Goal: Information Seeking & Learning: Learn about a topic

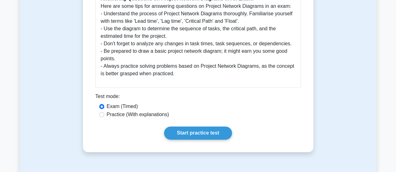
scroll to position [350, 0]
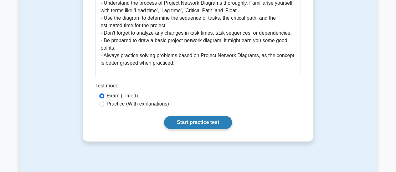
click at [184, 125] on link "Start practice test" at bounding box center [198, 122] width 68 height 13
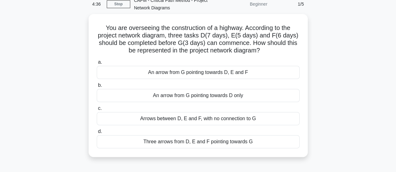
scroll to position [33, 0]
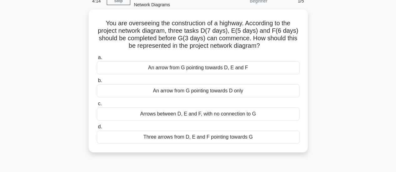
click at [190, 139] on div "Three arrows from D, E and F pointing towards G" at bounding box center [198, 137] width 203 height 13
click at [97, 129] on input "d. Three arrows from D, E and F pointing towards G" at bounding box center [97, 127] width 0 height 4
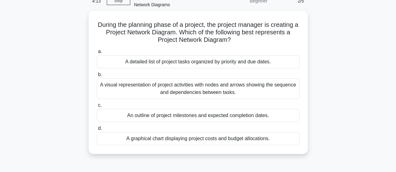
scroll to position [0, 0]
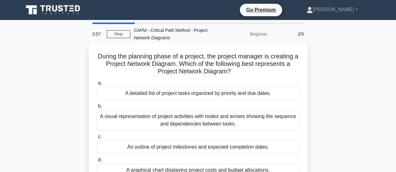
click at [193, 122] on div "A visual representation of project activities with nodes and arrows showing the…" at bounding box center [198, 120] width 203 height 21
click at [97, 109] on input "b. A visual representation of project activities with nodes and arrows showing …" at bounding box center [97, 107] width 0 height 4
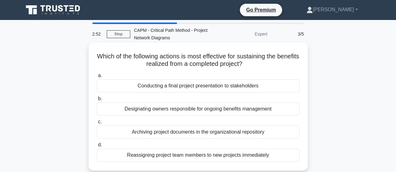
click at [228, 134] on div "Archiving project documents in the organizational repository" at bounding box center [198, 132] width 203 height 13
click at [97, 124] on input "c. Archiving project documents in the organizational repository" at bounding box center [97, 122] width 0 height 4
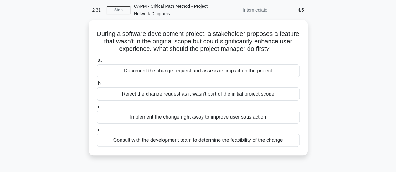
scroll to position [24, 0]
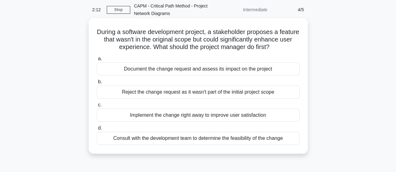
click at [248, 70] on div "Document the change request and assess its impact on the project" at bounding box center [198, 69] width 203 height 13
click at [97, 61] on input "a. Document the change request and assess its impact on the project" at bounding box center [97, 59] width 0 height 4
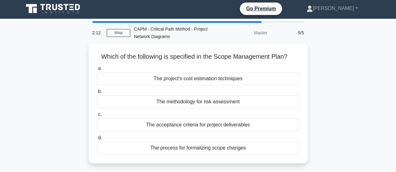
scroll to position [0, 0]
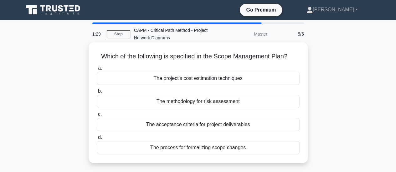
click at [220, 125] on div "The acceptance criteria for project deliverables" at bounding box center [198, 124] width 203 height 13
click at [97, 117] on input "c. The acceptance criteria for project deliverables" at bounding box center [97, 115] width 0 height 4
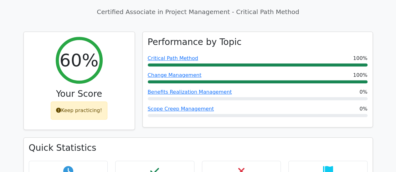
scroll to position [348, 0]
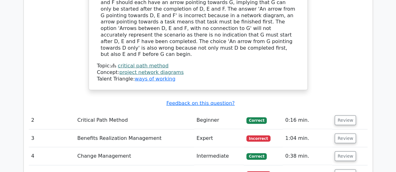
scroll to position [713, 0]
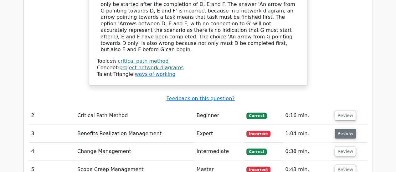
click at [348, 129] on button "Review" at bounding box center [345, 134] width 21 height 10
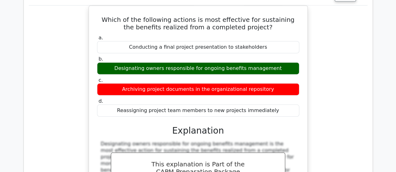
scroll to position [853, 0]
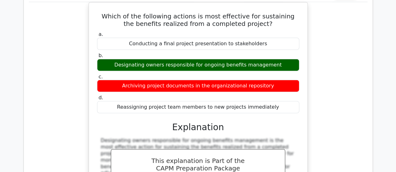
click at [68, 97] on div "Which of the following actions is most effective for sustaining the benefits re…" at bounding box center [198, 132] width 339 height 260
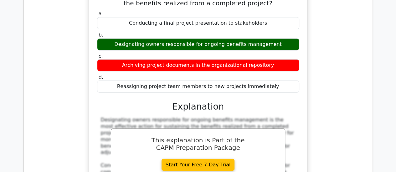
scroll to position [756, 0]
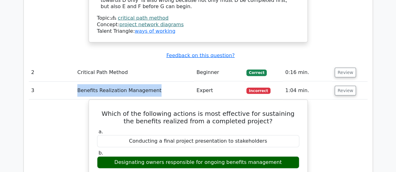
drag, startPoint x: 152, startPoint y: 43, endPoint x: 77, endPoint y: 38, distance: 75.3
click at [77, 82] on td "Benefits Realization Management" at bounding box center [134, 91] width 119 height 18
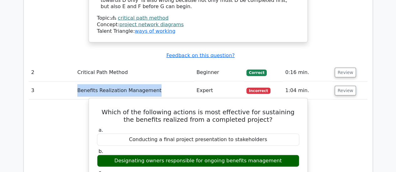
copy td "Benefits Realization Management"
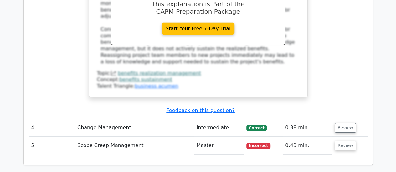
scroll to position [1018, 0]
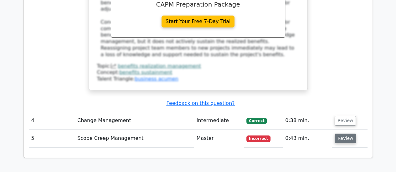
click at [341, 134] on button "Review" at bounding box center [345, 139] width 21 height 10
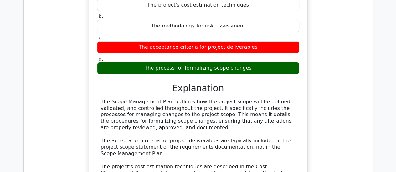
scroll to position [1207, 0]
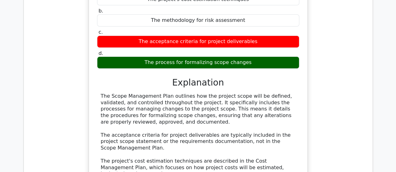
drag, startPoint x: 178, startPoint y: 137, endPoint x: 116, endPoint y: 138, distance: 61.4
copy link "scope creep management"
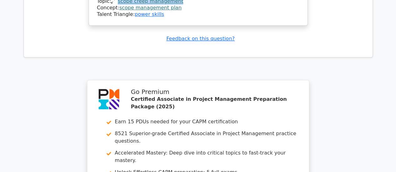
scroll to position [1533, 0]
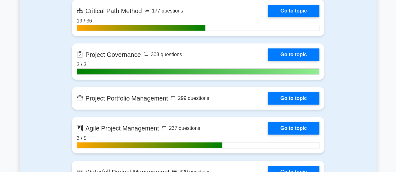
scroll to position [1324, 0]
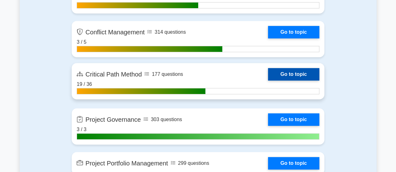
click at [289, 72] on link "Go to topic" at bounding box center [293, 74] width 51 height 13
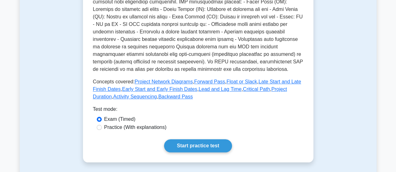
scroll to position [244, 0]
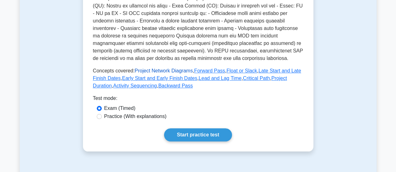
click at [164, 68] on link "Project Network Diagrams" at bounding box center [164, 70] width 58 height 5
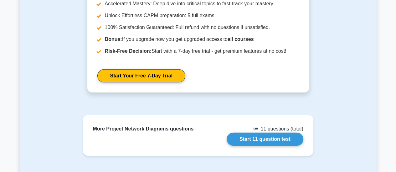
scroll to position [921, 0]
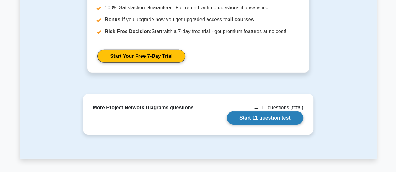
click at [271, 118] on link "Start 11 question test" at bounding box center [265, 118] width 77 height 13
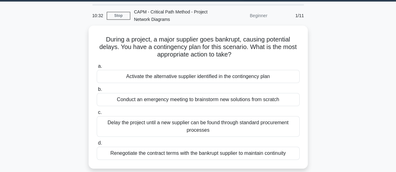
scroll to position [19, 0]
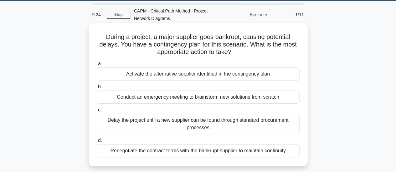
click at [194, 75] on div "Activate the alternative supplier identified in the contingency plan" at bounding box center [198, 74] width 203 height 13
click at [97, 66] on input "a. Activate the alternative supplier identified in the contingency plan" at bounding box center [97, 64] width 0 height 4
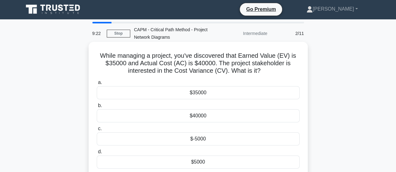
scroll to position [0, 0]
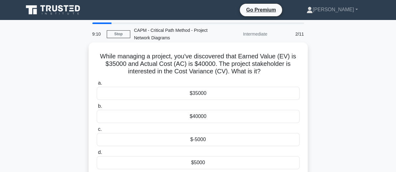
click at [235, 142] on div "$-5000" at bounding box center [198, 139] width 203 height 13
click at [97, 132] on input "c. $-5000" at bounding box center [97, 130] width 0 height 4
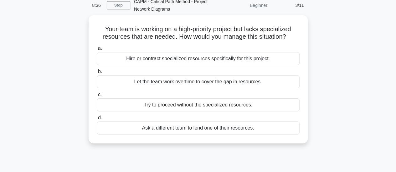
scroll to position [29, 0]
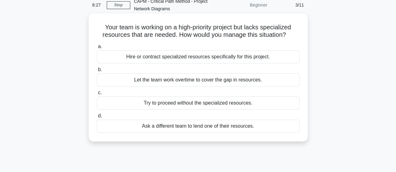
click at [217, 58] on div "Hire or contract specialized resources specifically for this project." at bounding box center [198, 56] width 203 height 13
click at [97, 49] on input "a. Hire or contract specialized resources specifically for this project." at bounding box center [97, 47] width 0 height 4
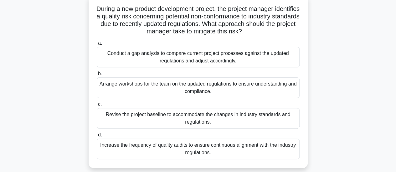
scroll to position [48, 0]
click at [227, 57] on div "Conduct a gap analysis to compare current project processes against the updated…" at bounding box center [198, 57] width 203 height 21
click at [97, 45] on input "a. Conduct a gap analysis to compare current project processes against the upda…" at bounding box center [97, 43] width 0 height 4
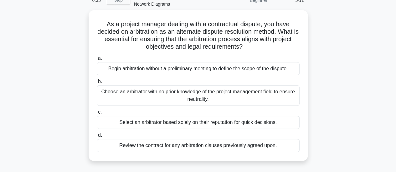
scroll to position [34, 0]
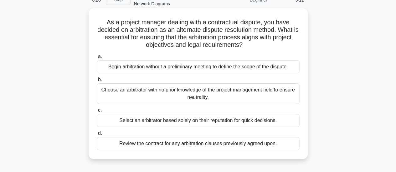
click at [203, 145] on div "Review the contract for any arbitration clauses previously agreed upon." at bounding box center [198, 143] width 203 height 13
click at [97, 136] on input "d. Review the contract for any arbitration clauses previously agreed upon." at bounding box center [97, 134] width 0 height 4
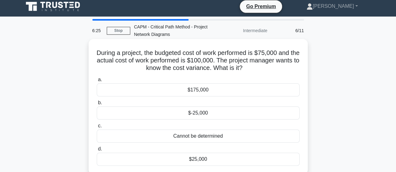
scroll to position [0, 0]
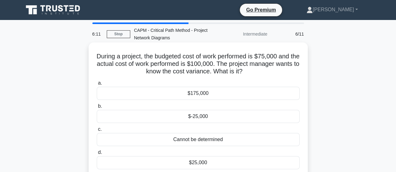
click at [215, 120] on div "$-25,000" at bounding box center [198, 116] width 203 height 13
click at [97, 109] on input "b. $-25,000" at bounding box center [97, 107] width 0 height 4
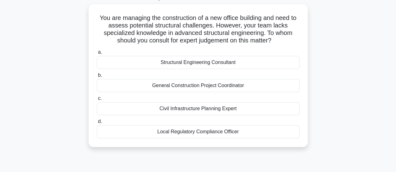
scroll to position [41, 0]
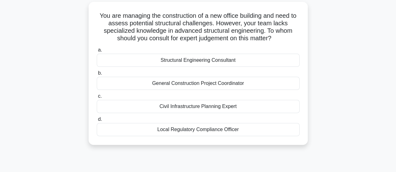
click at [239, 59] on div "Structural Engineering Consultant" at bounding box center [198, 60] width 203 height 13
click at [97, 52] on input "a. Structural Engineering Consultant" at bounding box center [97, 50] width 0 height 4
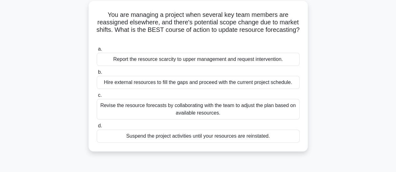
scroll to position [44, 0]
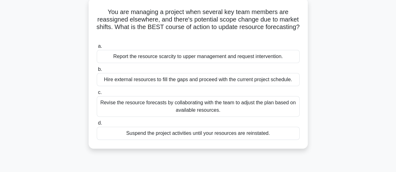
click at [247, 107] on div "Revise the resource forecasts by collaborating with the team to adjust the plan…" at bounding box center [198, 106] width 203 height 21
click at [97, 95] on input "c. Revise the resource forecasts by collaborating with the team to adjust the p…" at bounding box center [97, 93] width 0 height 4
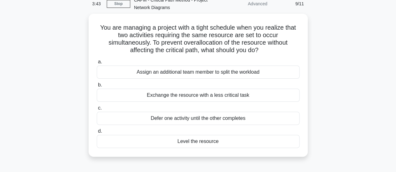
scroll to position [32, 0]
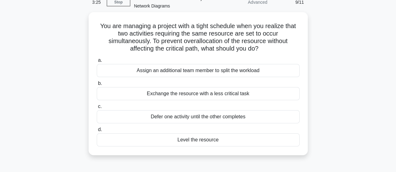
click at [396, 97] on main "3:25 Stop CAPM - Critical Path Method - Project Network Diagrams Advanced 9/11 …" at bounding box center [198, 147] width 396 height 318
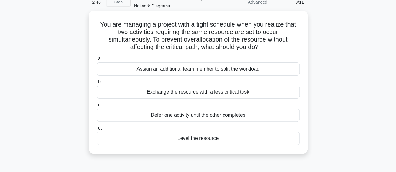
click at [196, 137] on div "Level the resource" at bounding box center [198, 138] width 203 height 13
click at [97, 131] on input "d. Level the resource" at bounding box center [97, 128] width 0 height 4
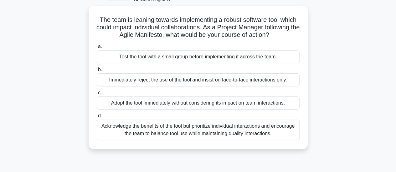
scroll to position [34, 0]
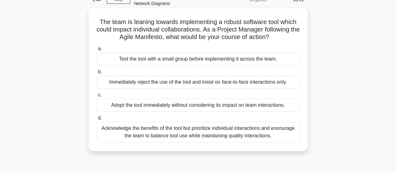
click at [276, 132] on div "Acknowledge the benefits of the tool but prioritize individual interactions and…" at bounding box center [198, 132] width 203 height 21
click at [97, 121] on input "d. Acknowledge the benefits of the tool but prioritize individual interactions …" at bounding box center [97, 118] width 0 height 4
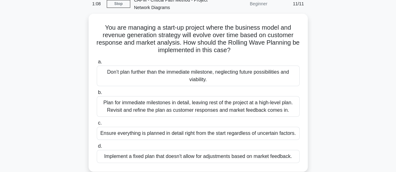
scroll to position [31, 0]
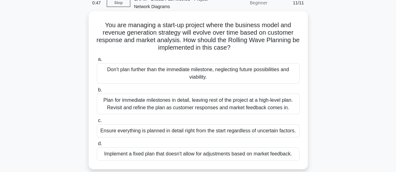
click at [284, 106] on div "Plan for immediate milestones in detail, leaving rest of the project at a high-…" at bounding box center [198, 104] width 203 height 21
click at [97, 92] on input "b. Plan for immediate milestones in detail, leaving rest of the project at a hi…" at bounding box center [97, 90] width 0 height 4
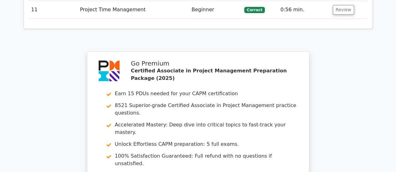
scroll to position [1332, 0]
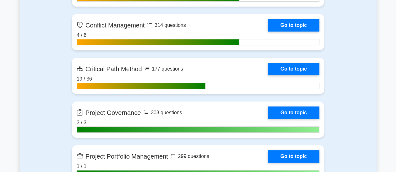
scroll to position [1338, 0]
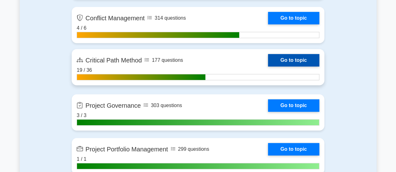
click at [296, 59] on link "Go to topic" at bounding box center [293, 60] width 51 height 13
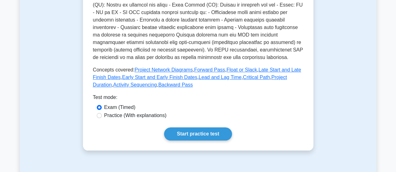
scroll to position [244, 0]
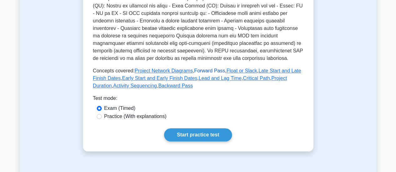
click at [208, 68] on link "Forward Pass" at bounding box center [209, 70] width 31 height 5
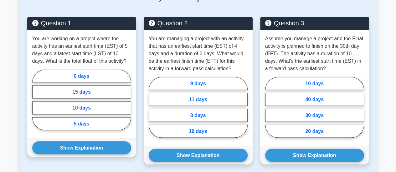
scroll to position [562, 0]
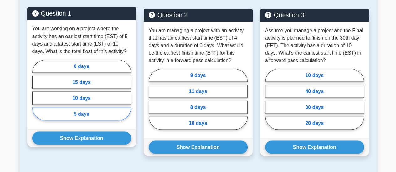
click at [97, 112] on label "5 days" at bounding box center [81, 114] width 99 height 13
click at [36, 94] on input "5 days" at bounding box center [34, 92] width 4 height 4
radio input "true"
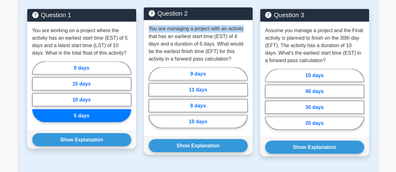
drag, startPoint x: 149, startPoint y: 29, endPoint x: 242, endPoint y: 31, distance: 93.0
click at [242, 31] on p "You are managing a project with an activity that has an earliest start time (ES…" at bounding box center [198, 44] width 99 height 38
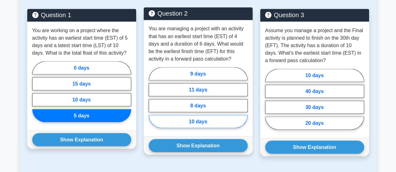
click at [208, 119] on label "10 days" at bounding box center [198, 121] width 99 height 13
click at [153, 102] on input "10 days" at bounding box center [151, 100] width 4 height 4
radio input "true"
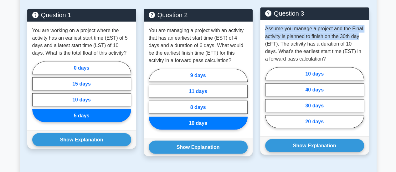
drag, startPoint x: 266, startPoint y: 28, endPoint x: 361, endPoint y: 36, distance: 95.2
click at [361, 36] on p "Assume you manage a project and the Final activity is planned to finish on the …" at bounding box center [314, 44] width 99 height 38
click at [314, 124] on label "20 days" at bounding box center [314, 121] width 99 height 13
click at [269, 102] on input "20 days" at bounding box center [267, 100] width 4 height 4
radio input "true"
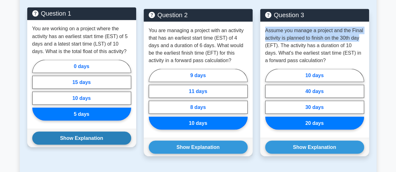
click at [76, 135] on button "Show Explanation" at bounding box center [81, 138] width 99 height 13
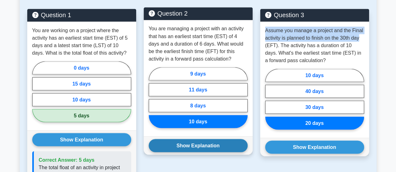
click at [176, 143] on button "Show Explanation" at bounding box center [198, 145] width 99 height 13
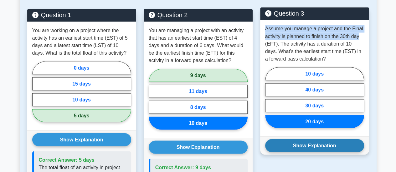
click at [298, 150] on button "Show Explanation" at bounding box center [314, 145] width 99 height 13
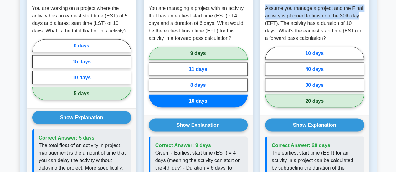
scroll to position [580, 0]
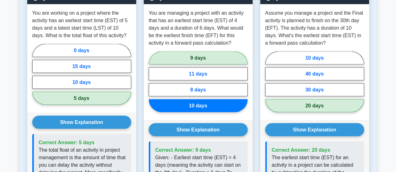
click at [389, 95] on main "Back to Critical Path Method Forward Pass 5 minutes 5 Questions Understanding t…" at bounding box center [198, 15] width 396 height 1150
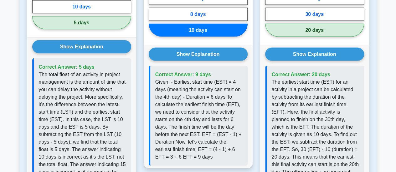
scroll to position [659, 0]
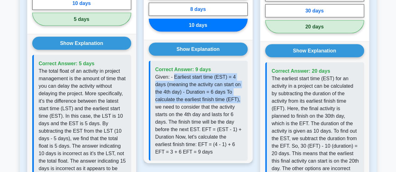
drag, startPoint x: 174, startPoint y: 77, endPoint x: 239, endPoint y: 102, distance: 69.2
click at [239, 102] on p "Given: - Earliest start time (EST) = 4 days (meaning the activity can start on …" at bounding box center [198, 115] width 87 height 83
drag, startPoint x: 241, startPoint y: 99, endPoint x: 173, endPoint y: 77, distance: 71.9
click at [173, 77] on p "Given: - Earliest start time (EST) = 4 days (meaning the activity can start on …" at bounding box center [198, 115] width 87 height 83
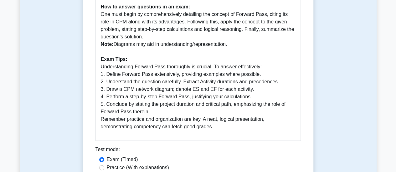
scroll to position [338, 0]
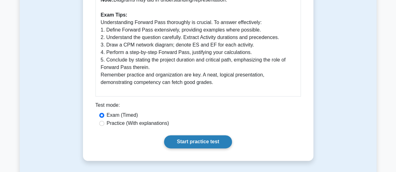
click at [208, 142] on link "Start practice test" at bounding box center [198, 142] width 68 height 13
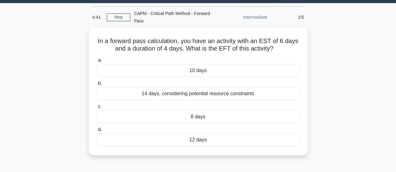
scroll to position [17, 0]
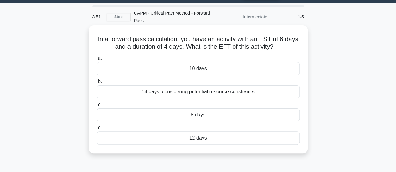
click at [268, 114] on div "8 days" at bounding box center [198, 115] width 203 height 13
click at [97, 107] on input "c. 8 days" at bounding box center [97, 105] width 0 height 4
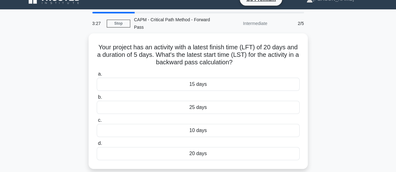
scroll to position [13, 0]
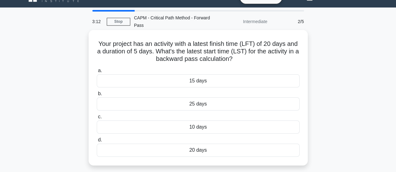
click at [218, 81] on div "15 days" at bounding box center [198, 81] width 203 height 13
click at [97, 73] on input "a. 15 days" at bounding box center [97, 71] width 0 height 4
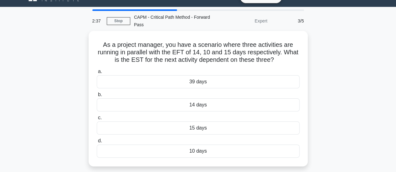
scroll to position [14, 0]
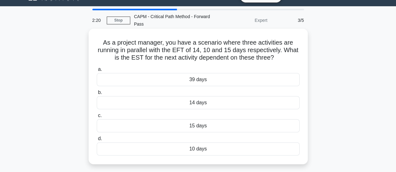
click at [222, 127] on div "15 days" at bounding box center [198, 126] width 203 height 13
click at [97, 118] on input "c. 15 days" at bounding box center [97, 116] width 0 height 4
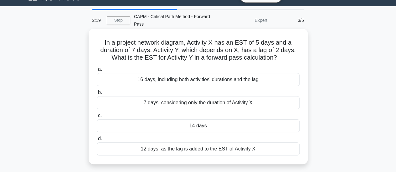
scroll to position [0, 0]
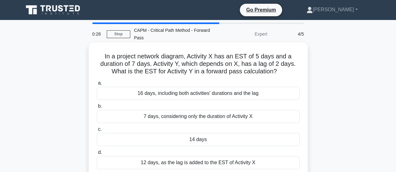
click at [208, 141] on div "14 days" at bounding box center [198, 139] width 203 height 13
click at [97, 132] on input "c. 14 days" at bounding box center [97, 130] width 0 height 4
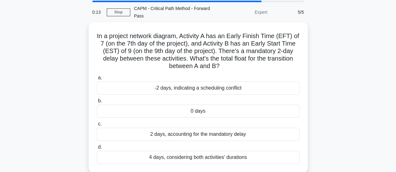
scroll to position [24, 0]
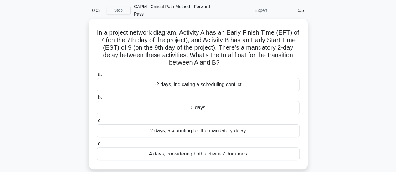
click at [222, 85] on div "-2 days, indicating a scheduling conflict" at bounding box center [198, 84] width 203 height 13
click at [97, 77] on input "a. -2 days, indicating a scheduling conflict" at bounding box center [97, 75] width 0 height 4
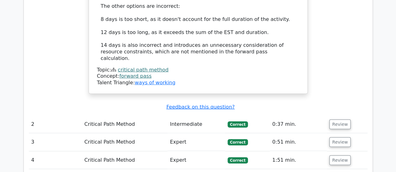
scroll to position [808, 0]
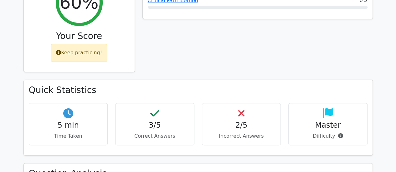
scroll to position [245, 0]
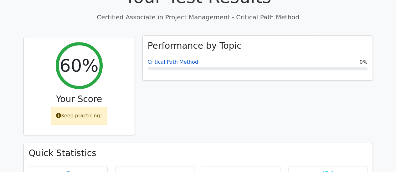
click at [178, 59] on link "Critical Path Method" at bounding box center [173, 62] width 50 height 6
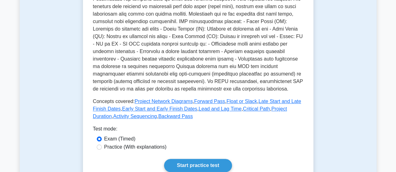
scroll to position [218, 0]
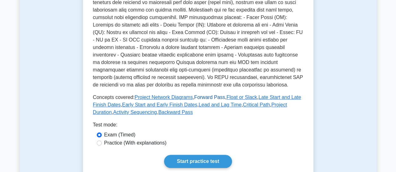
click at [203, 95] on link "Forward Pass" at bounding box center [209, 97] width 31 height 5
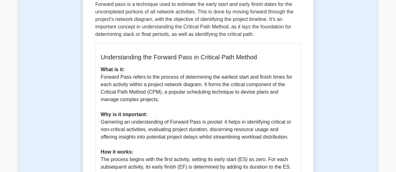
scroll to position [106, 0]
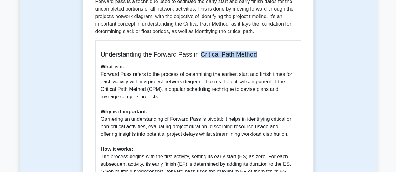
drag, startPoint x: 262, startPoint y: 55, endPoint x: 202, endPoint y: 57, distance: 60.1
click at [202, 57] on h5 "Understanding the Forward Pass in Critical Path Method" at bounding box center [198, 55] width 195 height 8
copy h5 "Critical Path Method"
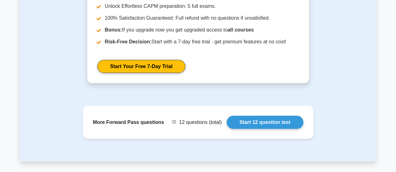
scroll to position [791, 0]
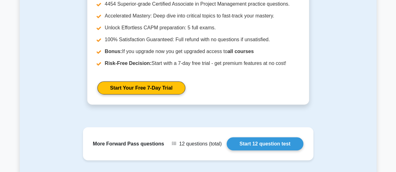
drag, startPoint x: 389, startPoint y: 80, endPoint x: 389, endPoint y: 73, distance: 6.9
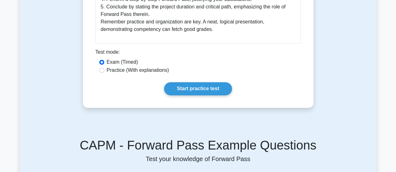
scroll to position [397, 0]
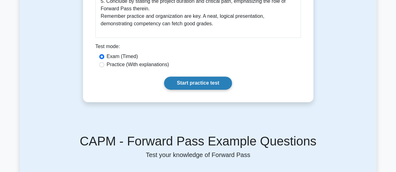
click at [192, 79] on link "Start practice test" at bounding box center [198, 83] width 68 height 13
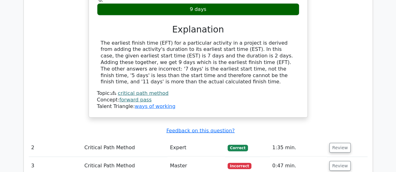
scroll to position [656, 0]
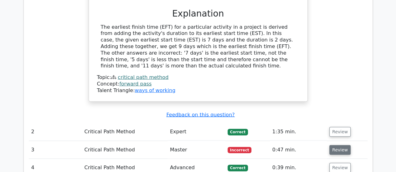
click at [340, 146] on button "Review" at bounding box center [339, 151] width 21 height 10
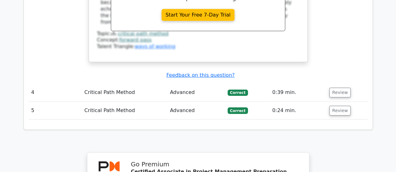
scroll to position [1008, 0]
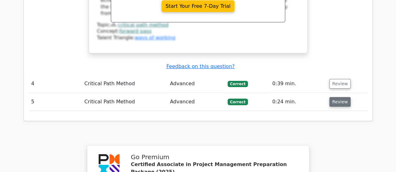
click at [337, 97] on button "Review" at bounding box center [339, 102] width 21 height 10
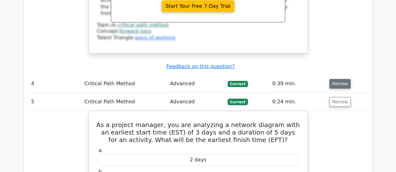
click at [335, 79] on button "Review" at bounding box center [339, 84] width 21 height 10
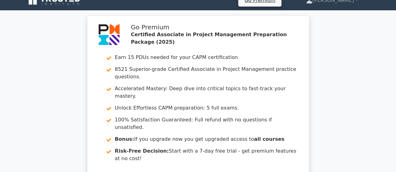
scroll to position [0, 0]
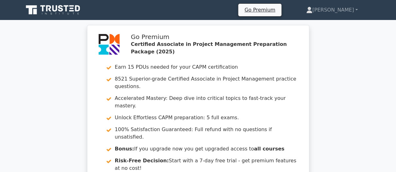
click at [52, 8] on icon at bounding box center [53, 10] width 60 height 12
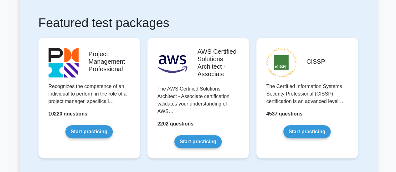
scroll to position [97, 0]
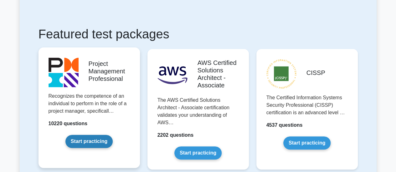
click at [65, 135] on link "Start practicing" at bounding box center [88, 141] width 47 height 13
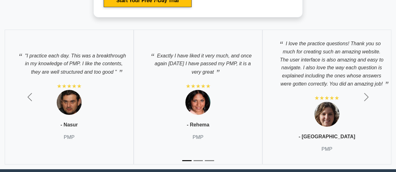
scroll to position [2326, 0]
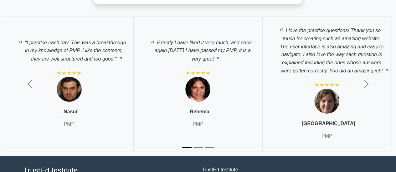
click at [197, 121] on p "PMP" at bounding box center [198, 125] width 11 height 8
click at [194, 109] on p "- Rehema" at bounding box center [198, 112] width 23 height 8
click at [207, 94] on img at bounding box center [197, 89] width 25 height 25
drag, startPoint x: 247, startPoint y: 78, endPoint x: 244, endPoint y: 74, distance: 4.4
click at [247, 77] on div "Exactly I have liked it very much, and once again today I have passed my PMP, i…" at bounding box center [198, 84] width 129 height 135
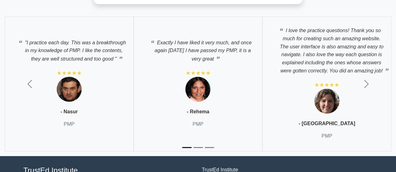
click at [185, 41] on p "Exactly I have liked it very much, and once again today I have passed my PMP, i…" at bounding box center [198, 49] width 116 height 28
drag, startPoint x: 198, startPoint y: 36, endPoint x: 221, endPoint y: 43, distance: 24.0
click at [200, 38] on p "Exactly I have liked it very much, and once again today I have passed my PMP, i…" at bounding box center [198, 49] width 116 height 28
click at [369, 79] on span "button" at bounding box center [366, 84] width 10 height 10
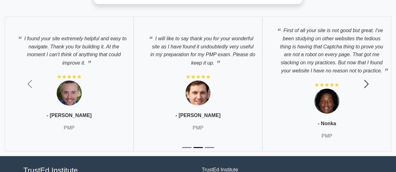
click at [367, 79] on span "button" at bounding box center [366, 84] width 10 height 10
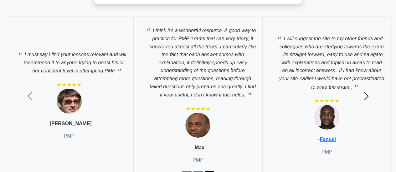
click at [368, 93] on span "button" at bounding box center [366, 96] width 10 height 10
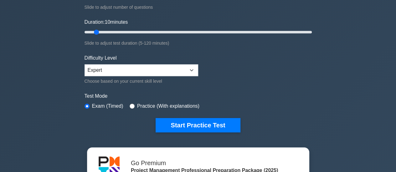
scroll to position [0, 0]
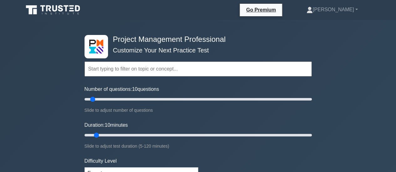
click at [51, 11] on icon at bounding box center [48, 8] width 5 height 6
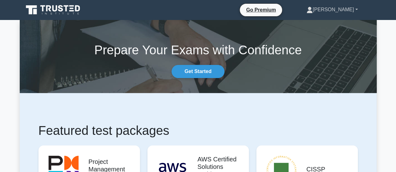
click at [354, 9] on link "[PERSON_NAME]" at bounding box center [331, 9] width 81 height 13
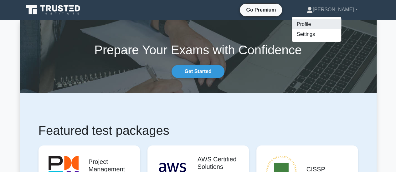
click at [328, 25] on link "Profile" at bounding box center [316, 24] width 49 height 10
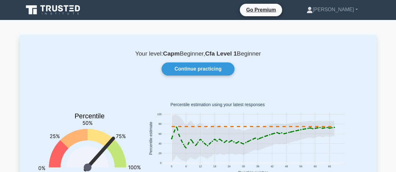
scroll to position [72, 0]
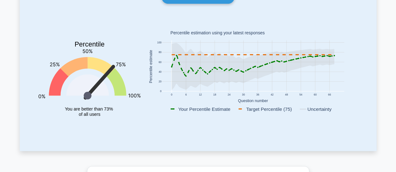
click at [198, 80] on icon at bounding box center [253, 66] width 162 height 47
click at [104, 87] on icon at bounding box center [87, 85] width 43 height 21
click at [96, 82] on icon at bounding box center [87, 85] width 43 height 21
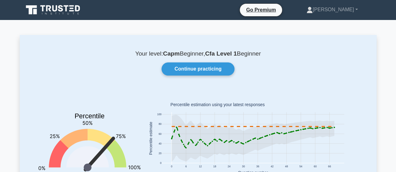
click at [68, 13] on icon at bounding box center [69, 14] width 2 height 2
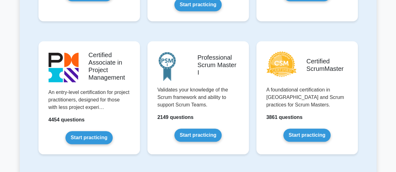
scroll to position [268, 0]
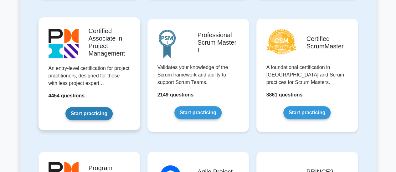
click at [95, 112] on link "Start practicing" at bounding box center [88, 113] width 47 height 13
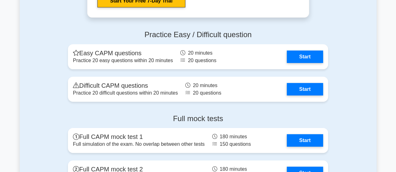
scroll to position [2130, 0]
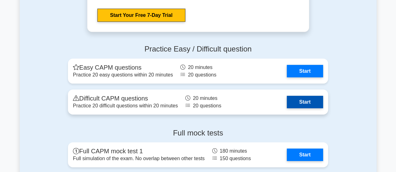
click at [310, 103] on link "Start" at bounding box center [305, 102] width 36 height 13
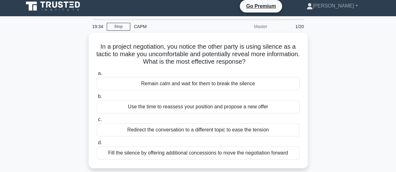
scroll to position [4, 0]
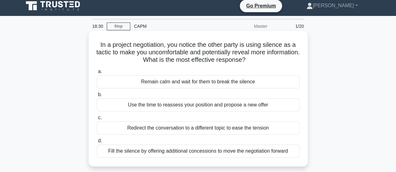
click at [216, 105] on div "Use the time to reassess your position and propose a new offer" at bounding box center [198, 105] width 203 height 13
click at [97, 97] on input "b. Use the time to reassess your position and propose a new offer" at bounding box center [97, 95] width 0 height 4
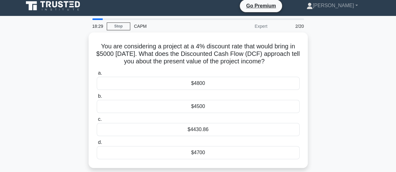
scroll to position [0, 0]
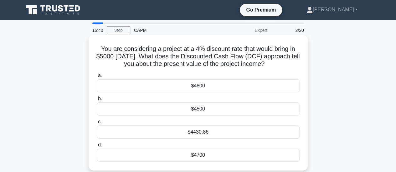
click at [210, 132] on div "$4430.86" at bounding box center [198, 132] width 203 height 13
click at [97, 124] on input "c. $4430.86" at bounding box center [97, 122] width 0 height 4
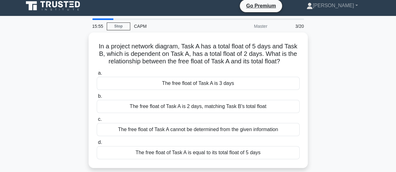
scroll to position [4, 0]
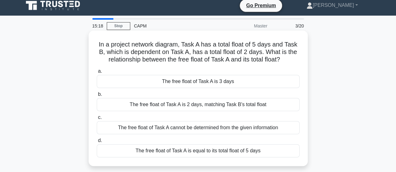
click at [238, 80] on div "The free float of Task A is 3 days" at bounding box center [198, 81] width 203 height 13
click at [97, 74] on input "a. The free float of Task A is 3 days" at bounding box center [97, 71] width 0 height 4
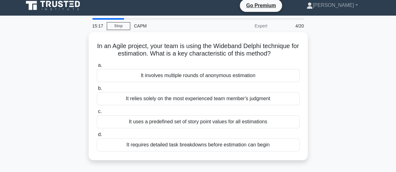
scroll to position [0, 0]
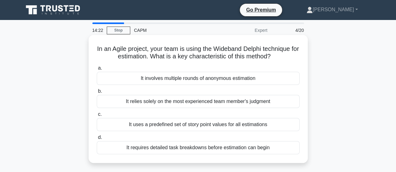
click at [256, 149] on div "It requires detailed task breakdowns before estimation can begin" at bounding box center [198, 148] width 203 height 13
click at [97, 140] on input "d. It requires detailed task breakdowns before estimation can begin" at bounding box center [97, 138] width 0 height 4
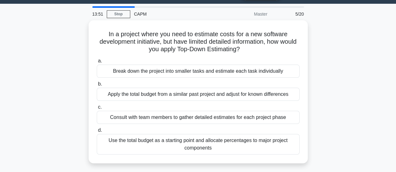
scroll to position [18, 0]
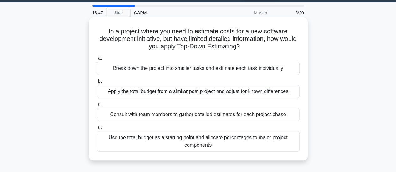
click at [269, 71] on div "Break down the project into smaller tasks and estimate each task individually" at bounding box center [198, 68] width 203 height 13
click at [97, 60] on input "a. Break down the project into smaller tasks and estimate each task individually" at bounding box center [97, 58] width 0 height 4
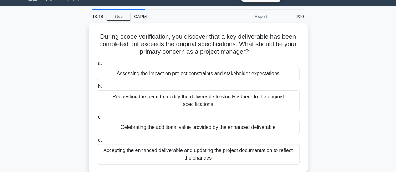
scroll to position [14, 0]
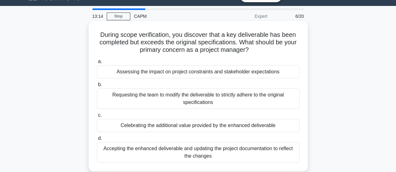
click at [262, 75] on div "Assessing the impact on project constraints and stakeholder expectations" at bounding box center [198, 71] width 203 height 13
click at [97, 64] on input "a. Assessing the impact on project constraints and stakeholder expectations" at bounding box center [97, 62] width 0 height 4
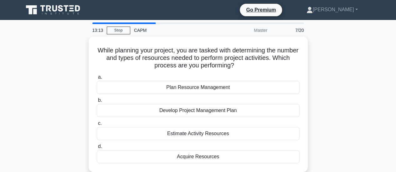
scroll to position [0, 0]
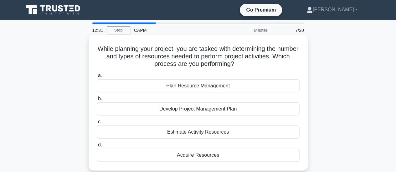
click at [240, 89] on div "Plan Resource Management" at bounding box center [198, 86] width 203 height 13
click at [97, 78] on input "a. Plan Resource Management" at bounding box center [97, 76] width 0 height 4
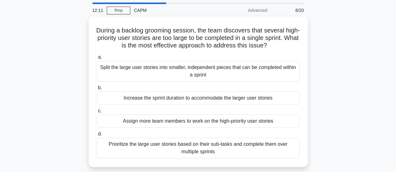
scroll to position [21, 0]
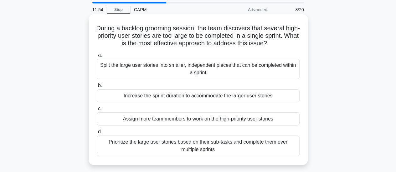
click at [282, 67] on div "Split the large user stories into smaller, independent pieces that can be compl…" at bounding box center [198, 69] width 203 height 21
click at [97, 57] on input "a. Split the large user stories into smaller, independent pieces that can be co…" at bounding box center [97, 55] width 0 height 4
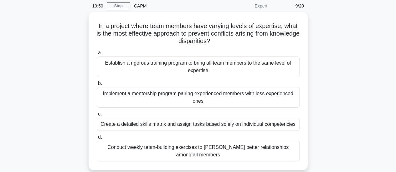
scroll to position [24, 0]
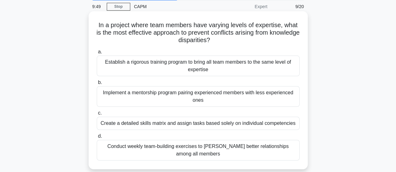
click at [248, 151] on div "Conduct weekly team-building exercises to [PERSON_NAME] better relationships am…" at bounding box center [198, 150] width 203 height 21
click at [97, 139] on input "d. Conduct weekly team-building exercises to foster better relationships among …" at bounding box center [97, 137] width 0 height 4
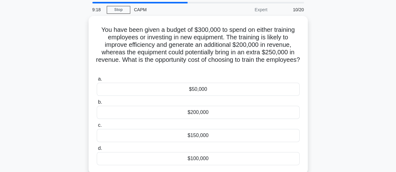
scroll to position [23, 0]
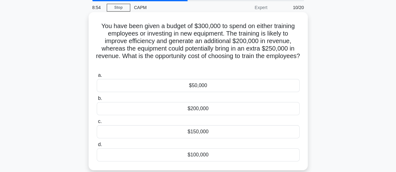
click at [212, 86] on div "$50,000" at bounding box center [198, 85] width 203 height 13
click at [97, 78] on input "a. $50,000" at bounding box center [97, 76] width 0 height 4
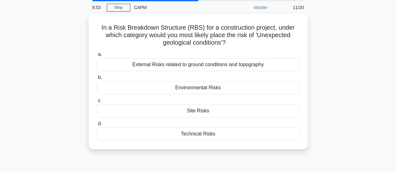
scroll to position [0, 0]
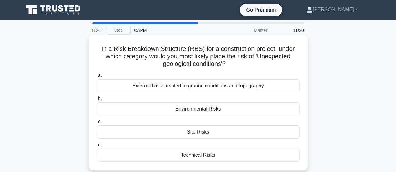
click at [227, 111] on div "Environmental Risks" at bounding box center [198, 109] width 203 height 13
click at [97, 101] on input "b. Environmental Risks" at bounding box center [97, 99] width 0 height 4
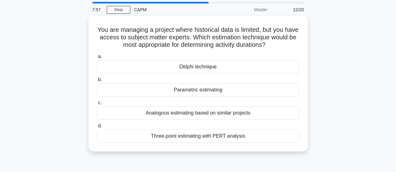
scroll to position [21, 0]
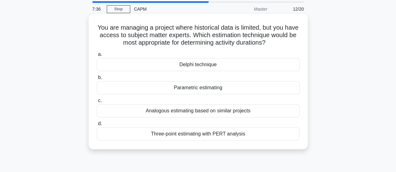
click at [247, 111] on div "Analogous estimating based on similar projects" at bounding box center [198, 111] width 203 height 13
click at [97, 103] on input "c. Analogous estimating based on similar projects" at bounding box center [97, 101] width 0 height 4
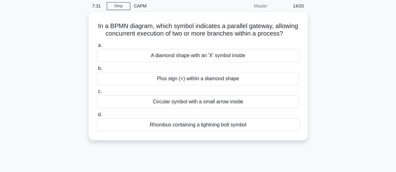
scroll to position [24, 0]
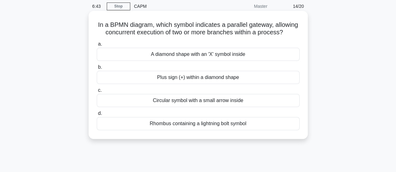
click at [236, 61] on div "A diamond shape with an 'X' symbol inside" at bounding box center [198, 54] width 203 height 13
click at [97, 46] on input "a. A diamond shape with an 'X' symbol inside" at bounding box center [97, 44] width 0 height 4
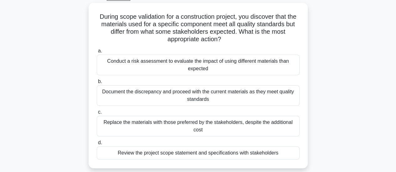
scroll to position [34, 0]
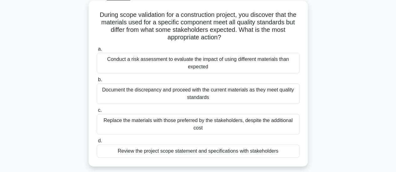
click at [242, 64] on div "Conduct a risk assessment to evaluate the impact of using different materials t…" at bounding box center [198, 63] width 203 height 21
click at [97, 51] on input "a. Conduct a risk assessment to evaluate the impact of using different material…" at bounding box center [97, 49] width 0 height 4
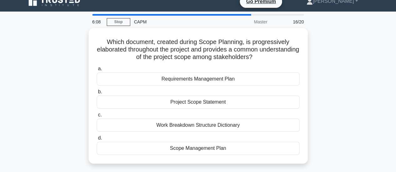
scroll to position [9, 0]
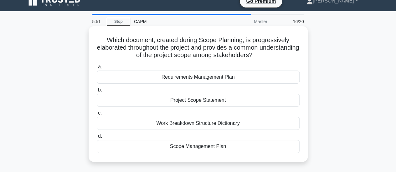
click at [205, 148] on div "Scope Management Plan" at bounding box center [198, 146] width 203 height 13
click at [97, 139] on input "d. Scope Management Plan" at bounding box center [97, 137] width 0 height 4
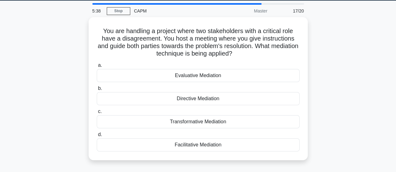
scroll to position [20, 0]
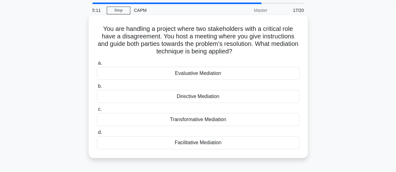
click at [201, 146] on div "Facilitative Mediation" at bounding box center [198, 142] width 203 height 13
click at [97, 135] on input "d. Facilitative Mediation" at bounding box center [97, 133] width 0 height 4
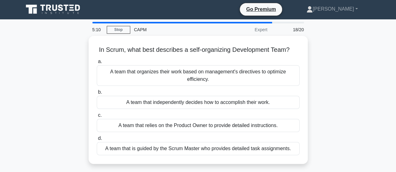
scroll to position [0, 0]
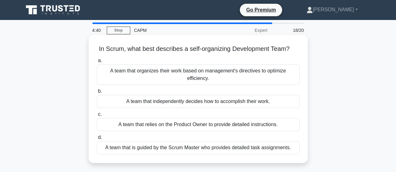
click at [202, 104] on div "A team that independently decides how to accomplish their work." at bounding box center [198, 101] width 203 height 13
click at [97, 94] on input "b. A team that independently decides how to accomplish their work." at bounding box center [97, 92] width 0 height 4
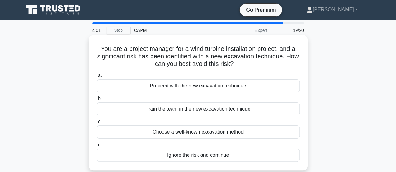
click at [248, 109] on div "Train the team in the new excavation technique" at bounding box center [198, 109] width 203 height 13
click at [97, 101] on input "b. Train the team in the new excavation technique" at bounding box center [97, 99] width 0 height 4
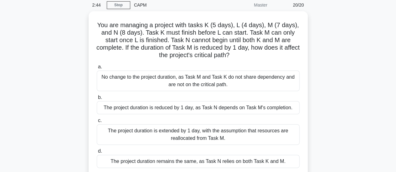
scroll to position [26, 0]
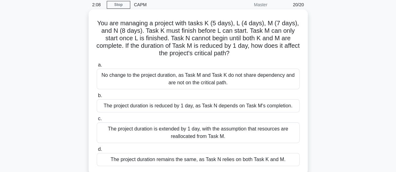
click at [202, 108] on div "The project duration is reduced by 1 day, as Task N depends on Task M's complet…" at bounding box center [198, 106] width 203 height 13
click at [97, 98] on input "b. The project duration is reduced by 1 day, as Task N depends on Task M's comp…" at bounding box center [97, 96] width 0 height 4
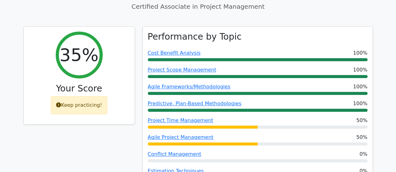
scroll to position [245, 0]
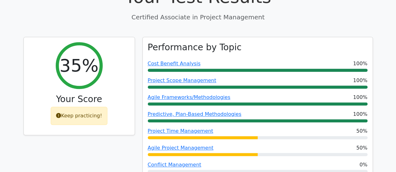
drag, startPoint x: 0, startPoint y: 0, endPoint x: 398, endPoint y: 47, distance: 400.9
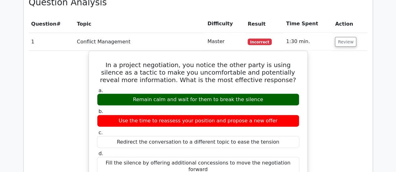
scroll to position [637, 0]
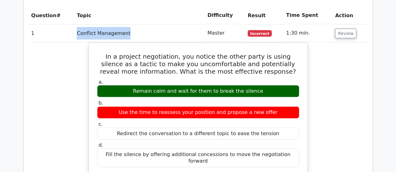
drag, startPoint x: 131, startPoint y: 4, endPoint x: 76, endPoint y: 4, distance: 54.8
click at [76, 24] on td "Conflict Management" at bounding box center [139, 33] width 131 height 18
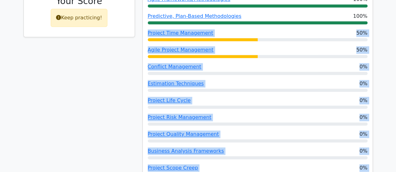
scroll to position [362, 0]
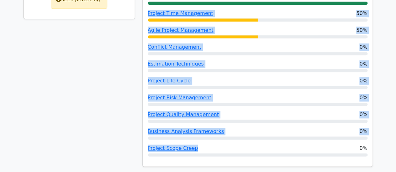
drag, startPoint x: 145, startPoint y: 35, endPoint x: 222, endPoint y: 119, distance: 113.9
click at [222, 119] on div "Performance by Topic Cost Benefit Analysis 100% Project Scope Management 100% A…" at bounding box center [258, 43] width 230 height 248
copy div "Project Time Management 50% Agile Project Management 50% Conflict Management 0%…"
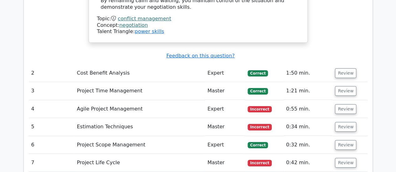
scroll to position [1006, 0]
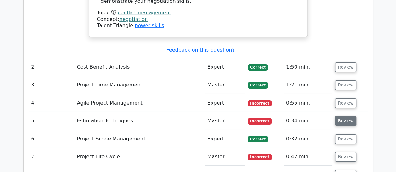
click at [340, 116] on button "Review" at bounding box center [345, 121] width 21 height 10
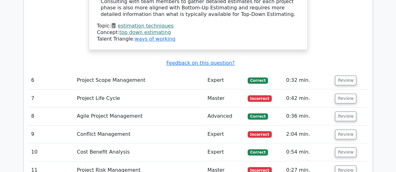
scroll to position [1463, 0]
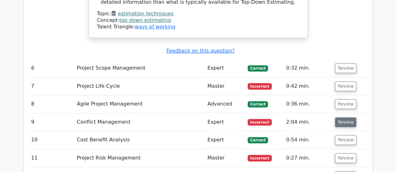
click at [344, 118] on button "Review" at bounding box center [345, 123] width 21 height 10
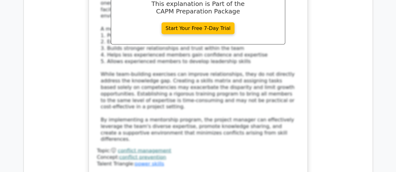
scroll to position [1819, 0]
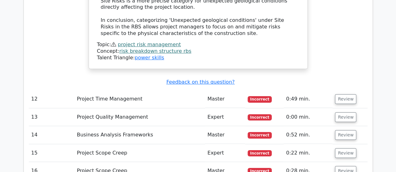
scroll to position [2323, 0]
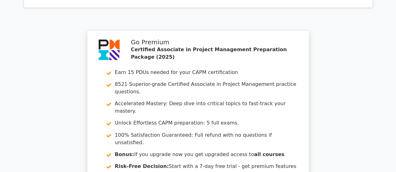
scroll to position [2857, 0]
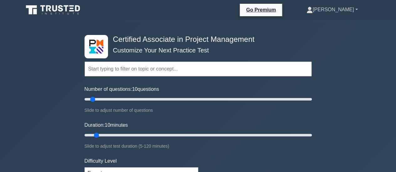
click at [356, 8] on link "[PERSON_NAME]" at bounding box center [331, 9] width 81 height 13
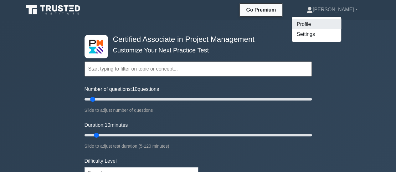
click at [330, 27] on link "Profile" at bounding box center [316, 24] width 49 height 10
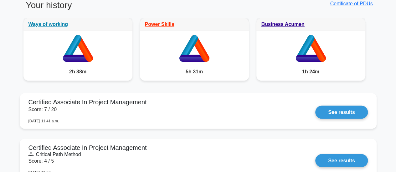
scroll to position [516, 0]
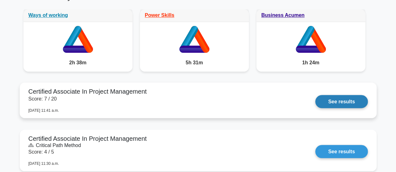
click at [347, 101] on link "See results" at bounding box center [341, 101] width 52 height 13
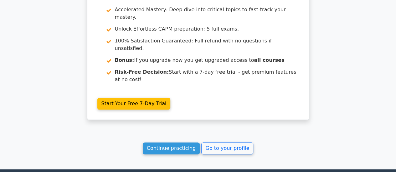
scroll to position [1508, 0]
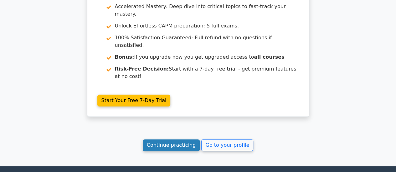
click at [183, 140] on link "Continue practicing" at bounding box center [171, 146] width 57 height 12
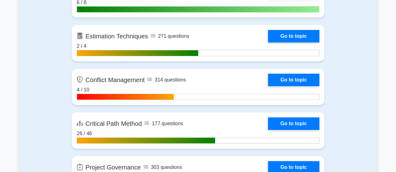
scroll to position [1294, 0]
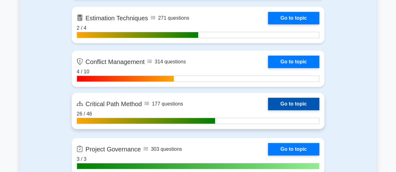
click at [303, 104] on link "Go to topic" at bounding box center [293, 104] width 51 height 13
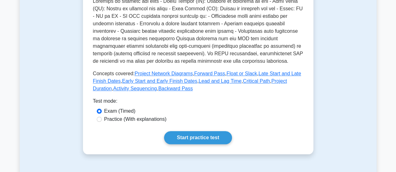
scroll to position [248, 0]
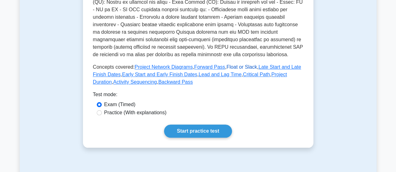
click at [244, 64] on link "Float or Slack" at bounding box center [241, 66] width 31 height 5
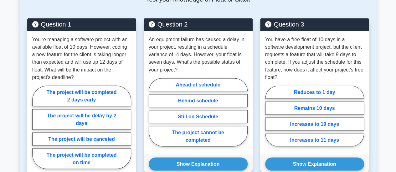
scroll to position [550, 0]
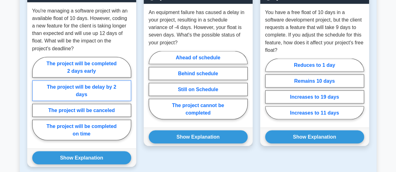
click at [98, 88] on label "The project will be delay by 2 days" at bounding box center [81, 90] width 99 height 21
click at [36, 99] on input "The project will be delay by 2 days" at bounding box center [34, 101] width 4 height 4
radio input "true"
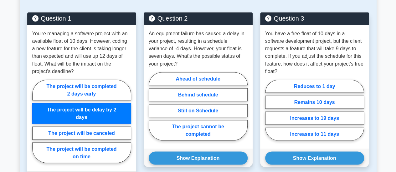
scroll to position [528, 0]
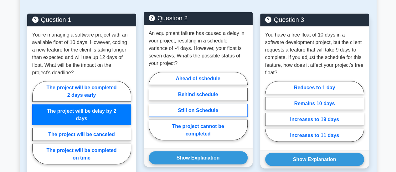
click at [197, 104] on label "Still on Schedule" at bounding box center [198, 110] width 99 height 13
click at [153, 106] on input "Still on Schedule" at bounding box center [151, 108] width 4 height 4
radio input "true"
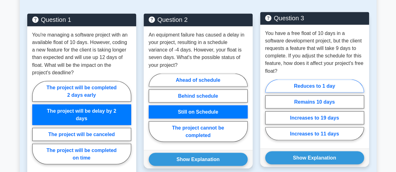
click at [313, 80] on label "Reduces to 1 day" at bounding box center [314, 86] width 99 height 13
click at [269, 110] on input "Reduces to 1 day" at bounding box center [267, 112] width 4 height 4
radio input "true"
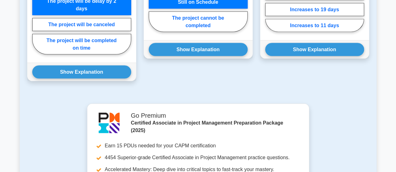
scroll to position [632, 0]
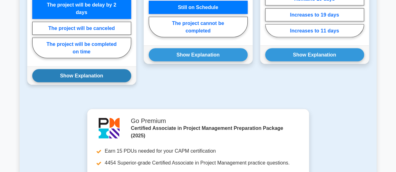
click at [96, 75] on button "Show Explanation" at bounding box center [81, 75] width 99 height 13
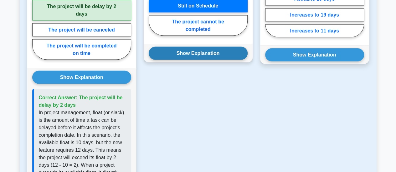
click at [188, 47] on button "Show Explanation" at bounding box center [198, 53] width 99 height 13
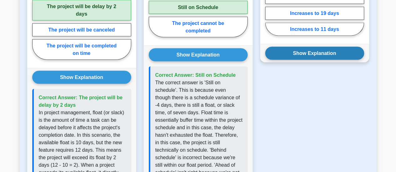
click at [299, 47] on button "Show Explanation" at bounding box center [314, 53] width 99 height 13
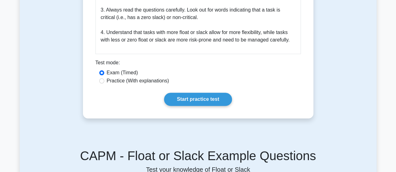
scroll to position [369, 0]
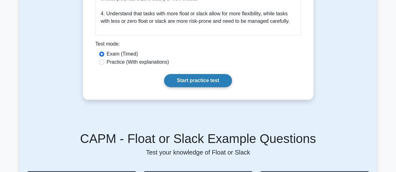
click at [188, 81] on link "Start practice test" at bounding box center [198, 80] width 68 height 13
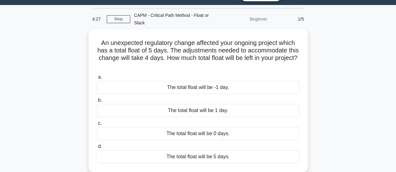
scroll to position [15, 0]
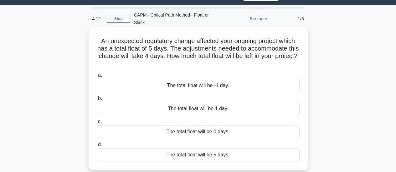
click at [235, 87] on div "The total float will be -1 day." at bounding box center [198, 85] width 203 height 13
click at [97, 78] on input "a. The total float will be -1 day." at bounding box center [97, 76] width 0 height 4
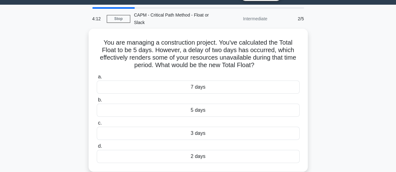
scroll to position [0, 0]
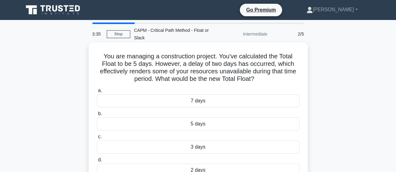
click at [239, 102] on div "7 days" at bounding box center [198, 101] width 203 height 13
click at [97, 93] on input "a. 7 days" at bounding box center [97, 91] width 0 height 4
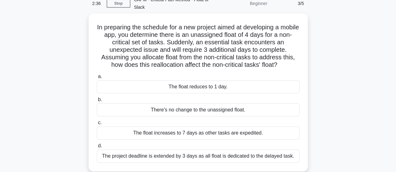
scroll to position [31, 0]
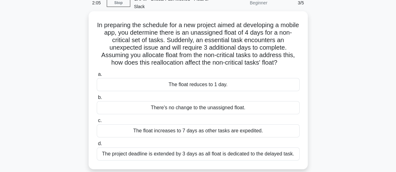
click at [217, 131] on div "The float increases to 7 days as other tasks are expedited." at bounding box center [198, 131] width 203 height 13
click at [97, 123] on input "c. The float increases to 7 days as other tasks are expedited." at bounding box center [97, 121] width 0 height 4
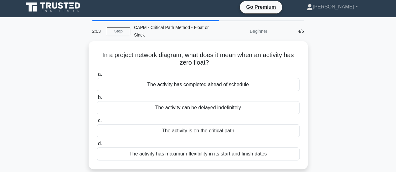
scroll to position [0, 0]
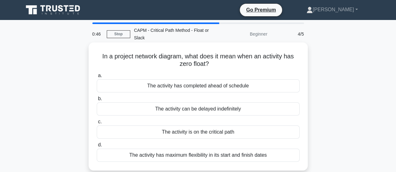
click at [230, 85] on div "The activity has completed ahead of schedule" at bounding box center [198, 86] width 203 height 13
click at [97, 78] on input "a. The activity has completed ahead of schedule" at bounding box center [97, 76] width 0 height 4
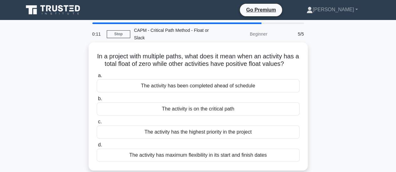
click at [245, 90] on div "The activity has been completed ahead of schedule" at bounding box center [198, 86] width 203 height 13
click at [97, 78] on input "a. The activity has been completed ahead of schedule" at bounding box center [97, 76] width 0 height 4
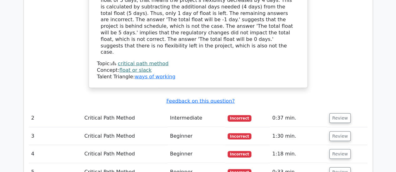
scroll to position [754, 0]
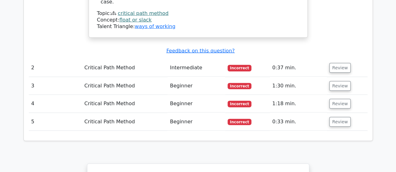
drag, startPoint x: 0, startPoint y: 0, endPoint x: 400, endPoint y: 129, distance: 420.7
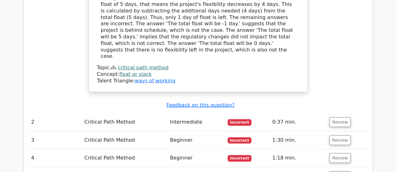
scroll to position [706, 0]
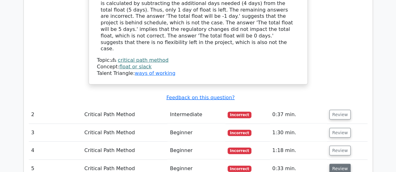
click at [342, 164] on button "Review" at bounding box center [339, 169] width 21 height 10
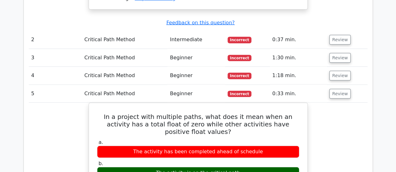
scroll to position [789, 0]
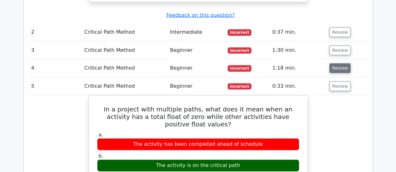
click at [338, 64] on button "Review" at bounding box center [339, 69] width 21 height 10
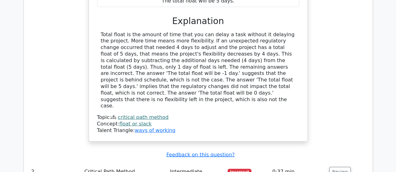
scroll to position [723, 0]
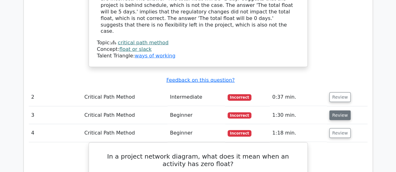
click at [335, 111] on button "Review" at bounding box center [339, 116] width 21 height 10
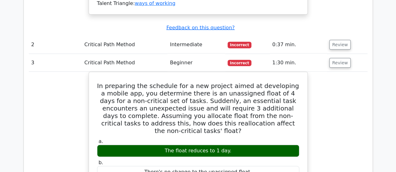
scroll to position [769, 0]
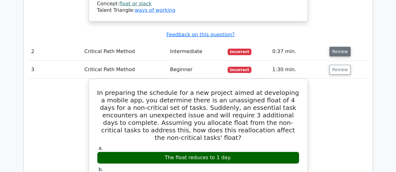
click at [341, 47] on button "Review" at bounding box center [339, 52] width 21 height 10
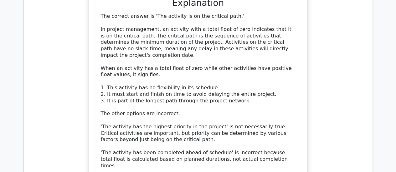
scroll to position [1952, 0]
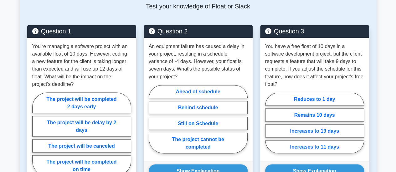
scroll to position [518, 0]
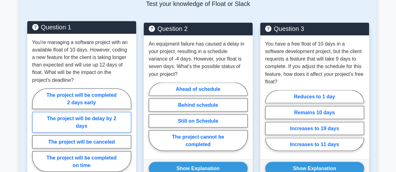
click at [91, 127] on label "The project will be delay by 2 days" at bounding box center [81, 122] width 99 height 21
click at [36, 130] on input "The project will be delay by 2 days" at bounding box center [34, 132] width 4 height 4
radio input "true"
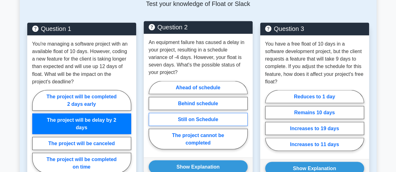
click at [198, 113] on label "Still on Schedule" at bounding box center [198, 119] width 99 height 13
click at [153, 115] on input "Still on Schedule" at bounding box center [151, 117] width 4 height 4
radio input "true"
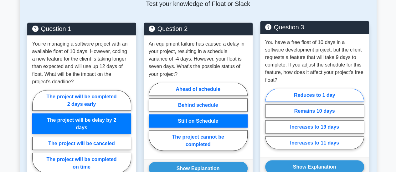
click at [312, 89] on label "Reduces to 1 day" at bounding box center [314, 95] width 99 height 13
click at [269, 119] on input "Reduces to 1 day" at bounding box center [267, 121] width 4 height 4
radio input "true"
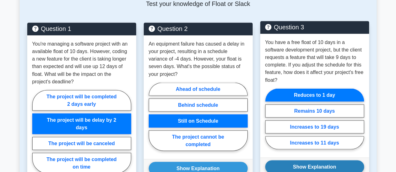
click at [312, 161] on button "Show Explanation" at bounding box center [314, 167] width 99 height 13
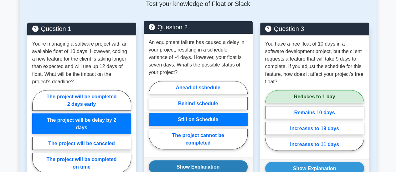
click at [202, 161] on button "Show Explanation" at bounding box center [198, 167] width 99 height 13
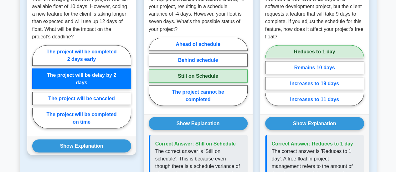
scroll to position [570, 0]
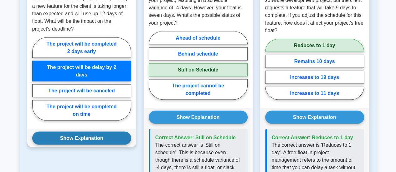
click at [88, 135] on button "Show Explanation" at bounding box center [81, 138] width 99 height 13
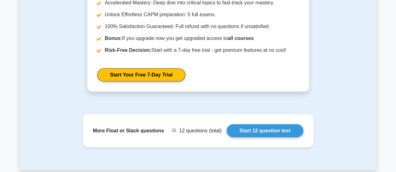
scroll to position [1017, 0]
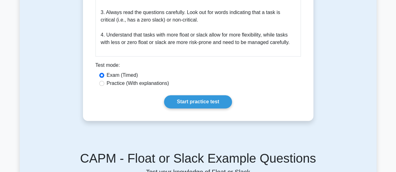
scroll to position [383, 0]
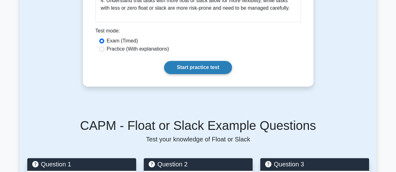
click at [190, 70] on link "Start practice test" at bounding box center [198, 67] width 68 height 13
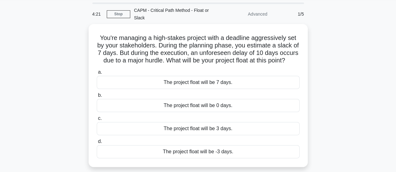
scroll to position [21, 0]
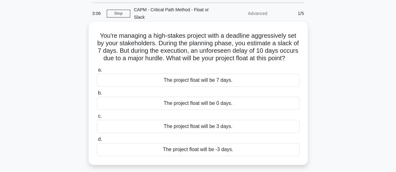
click at [217, 157] on div "The project float will be -3 days." at bounding box center [198, 149] width 203 height 13
click at [97, 142] on input "d. The project float will be -3 days." at bounding box center [97, 140] width 0 height 4
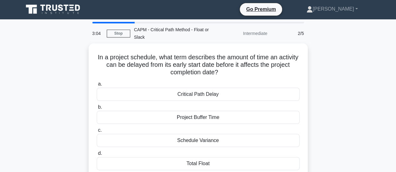
scroll to position [0, 0]
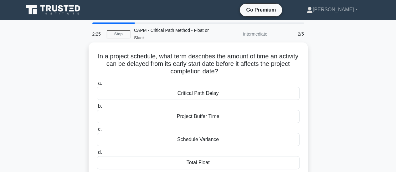
click at [250, 162] on div "Total Float" at bounding box center [198, 163] width 203 height 13
click at [97, 155] on input "d. Total Float" at bounding box center [97, 153] width 0 height 4
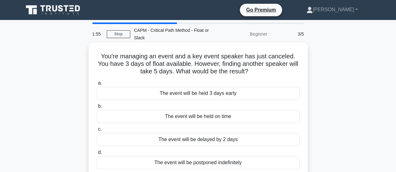
click at [242, 142] on div "The event will be delayed by 2 days" at bounding box center [198, 139] width 203 height 13
click at [97, 132] on input "c. The event will be delayed by 2 days" at bounding box center [97, 130] width 0 height 4
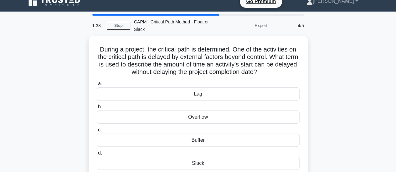
scroll to position [13, 0]
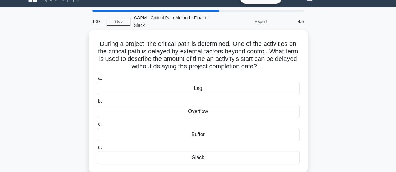
click at [201, 159] on div "Slack" at bounding box center [198, 158] width 203 height 13
click at [97, 150] on input "[PERSON_NAME][GEOGRAPHIC_DATA]" at bounding box center [97, 148] width 0 height 4
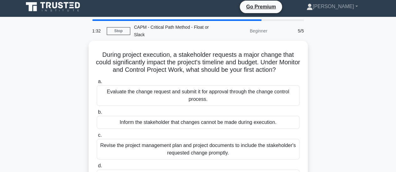
scroll to position [0, 0]
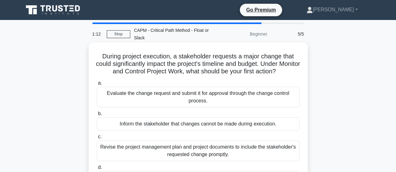
click at [262, 101] on div "Evaluate the change request and submit it for approval through the change contr…" at bounding box center [198, 97] width 203 height 21
click at [97, 85] on input "a. Evaluate the change request and submit it for approval through the change co…" at bounding box center [97, 83] width 0 height 4
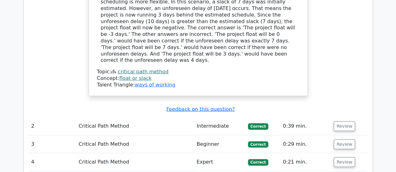
scroll to position [708, 0]
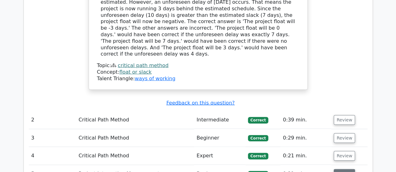
click at [342, 170] on button "Review" at bounding box center [344, 175] width 21 height 10
click at [340, 152] on button "Review" at bounding box center [344, 157] width 21 height 10
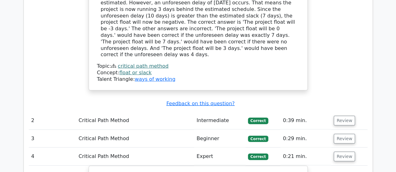
scroll to position [700, 0]
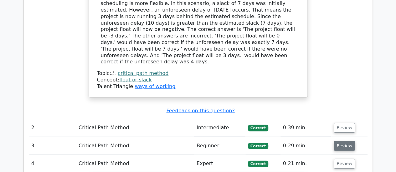
click at [344, 142] on button "Review" at bounding box center [344, 147] width 21 height 10
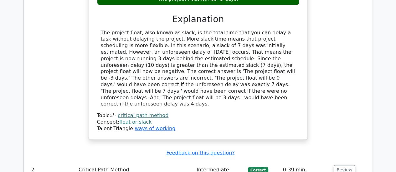
scroll to position [652, 0]
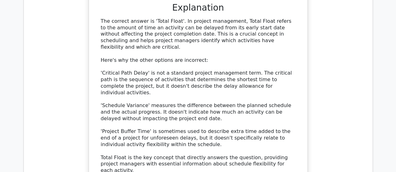
scroll to position [949, 0]
